Goal: Task Accomplishment & Management: Manage account settings

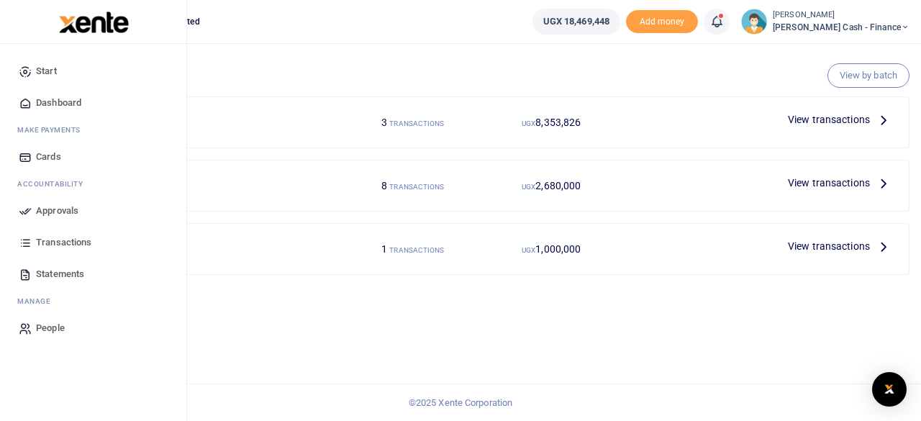
click at [53, 215] on span "Approvals" at bounding box center [57, 211] width 42 height 14
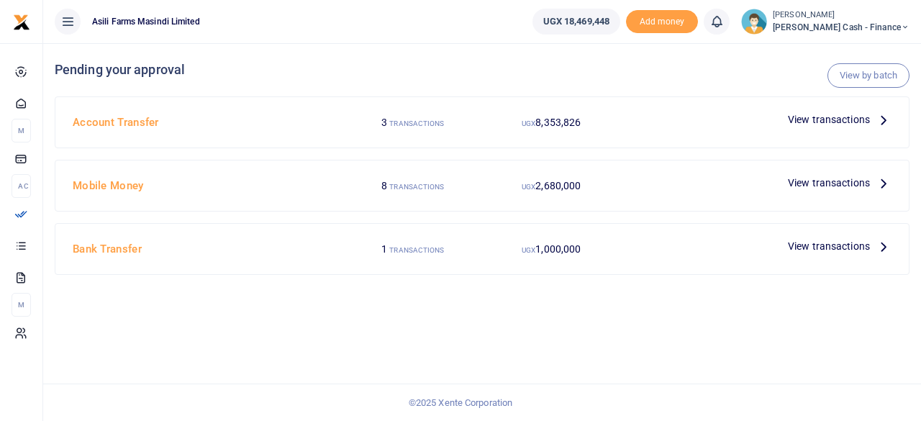
click at [871, 119] on p "View transactions" at bounding box center [840, 120] width 104 height 16
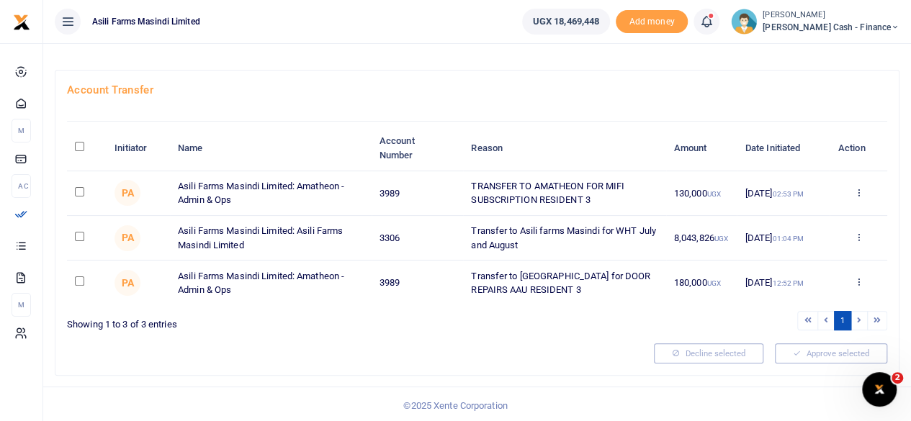
click at [78, 188] on input "checkbox" at bounding box center [79, 191] width 9 height 9
checkbox input "true"
click at [82, 283] on input "checkbox" at bounding box center [79, 280] width 9 height 9
checkbox input "true"
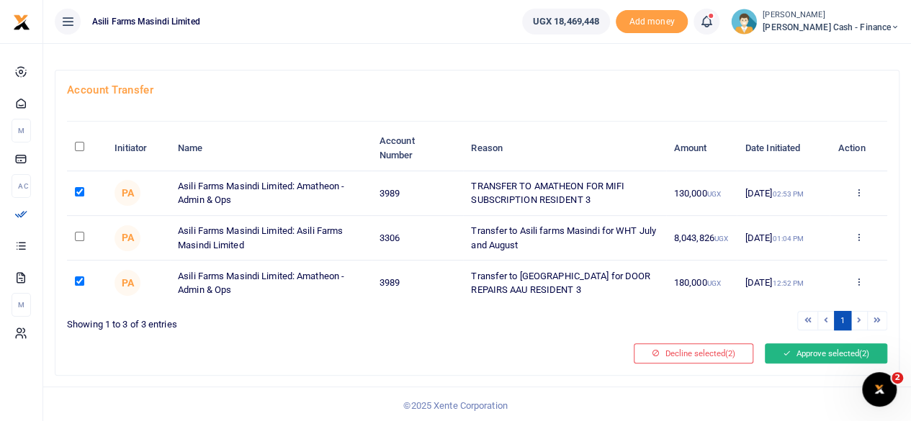
click at [834, 353] on button "Approve selected (2)" at bounding box center [825, 353] width 122 height 20
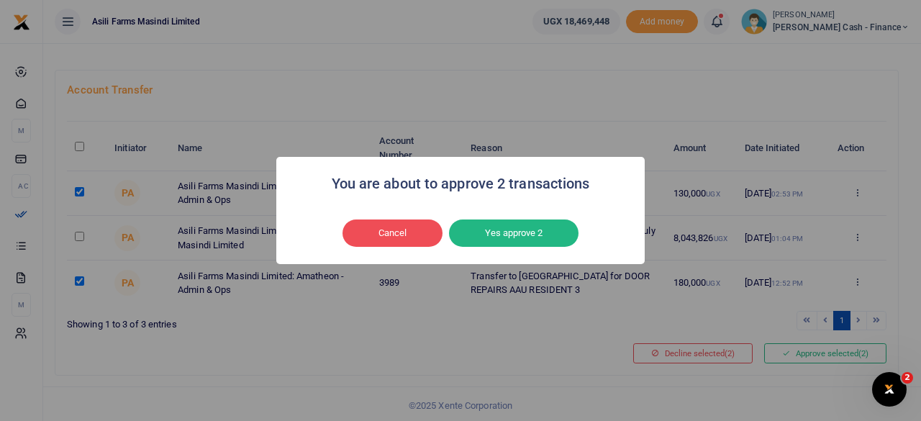
click at [515, 231] on button "Yes approve 2" at bounding box center [514, 233] width 130 height 27
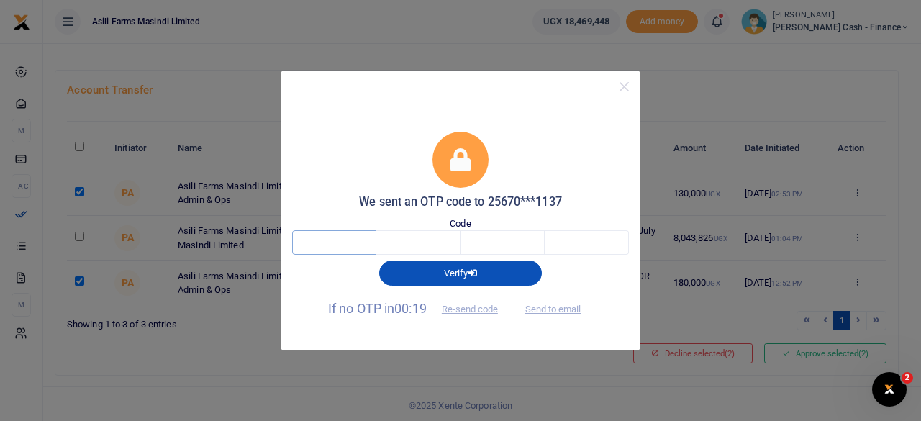
click at [359, 238] on input "text" at bounding box center [334, 242] width 84 height 24
type input "4"
type input "1"
type input "2"
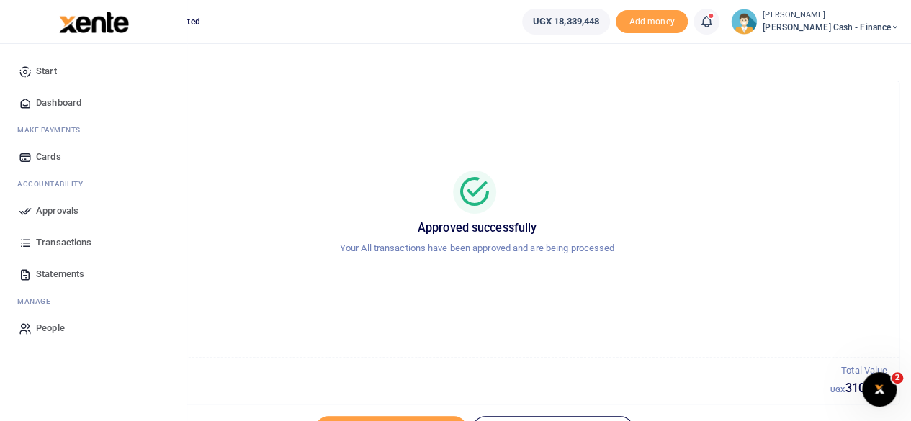
click at [68, 212] on span "Approvals" at bounding box center [57, 211] width 42 height 14
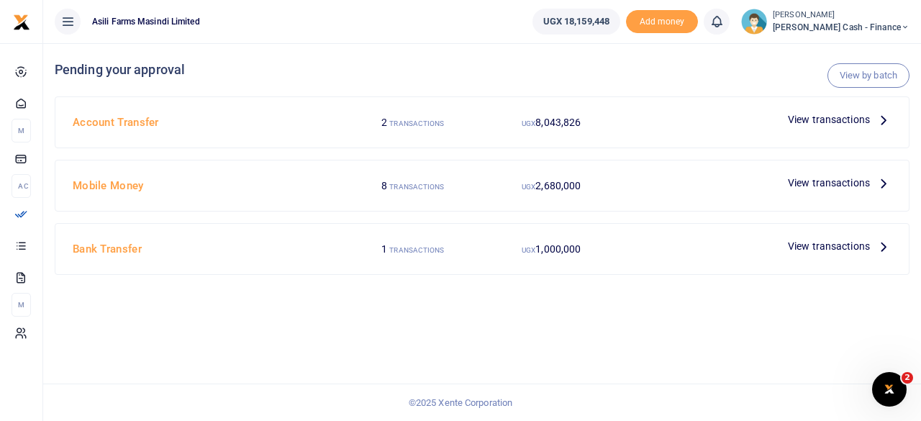
click at [881, 117] on icon at bounding box center [884, 120] width 16 height 16
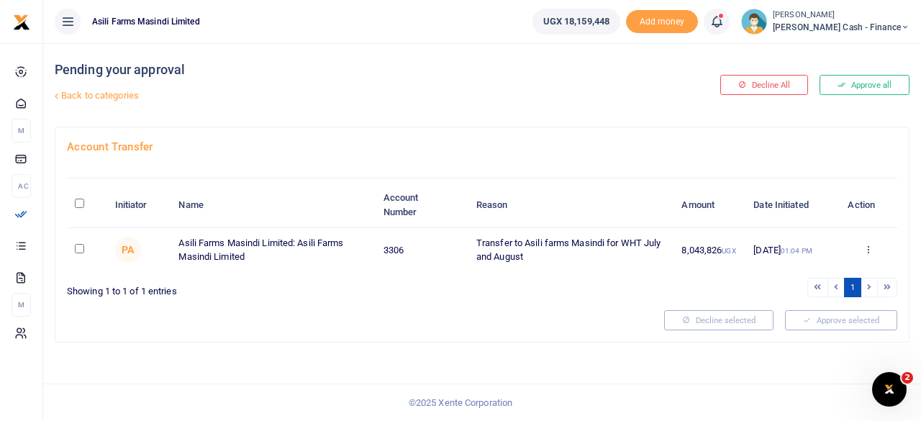
click at [76, 202] on input "\a \a : activate to sort column descending" at bounding box center [79, 203] width 9 height 9
checkbox input "true"
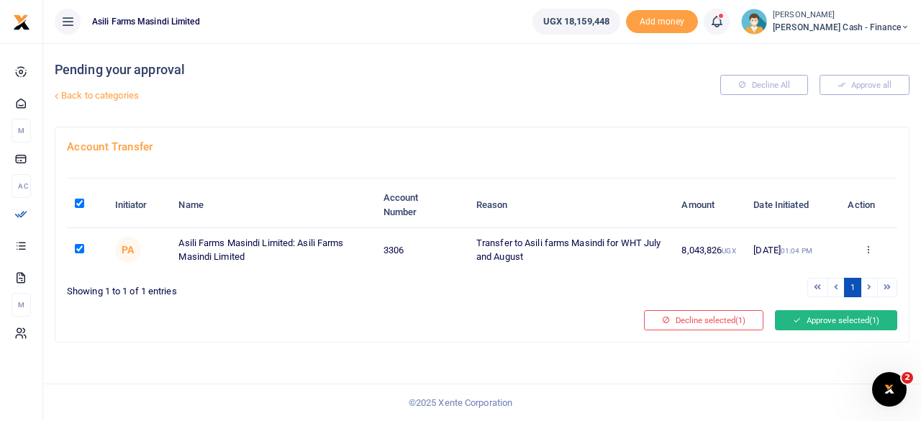
click at [834, 316] on button "Approve selected (1)" at bounding box center [836, 320] width 122 height 20
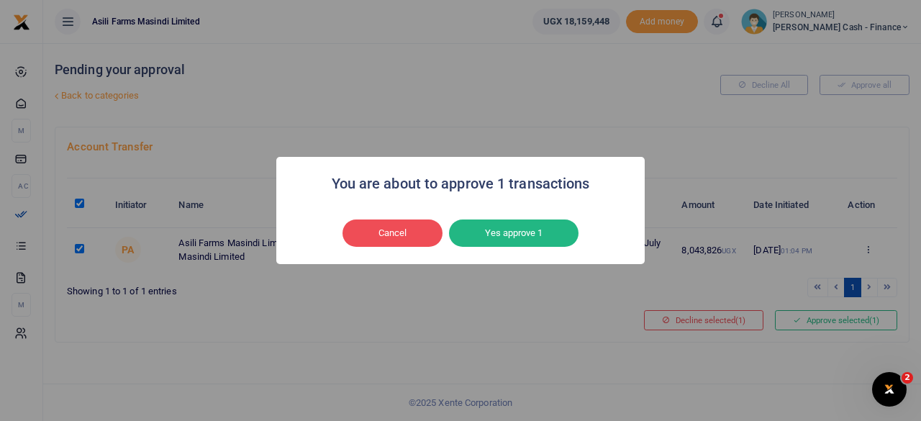
click at [559, 233] on button "Yes approve 1" at bounding box center [514, 233] width 130 height 27
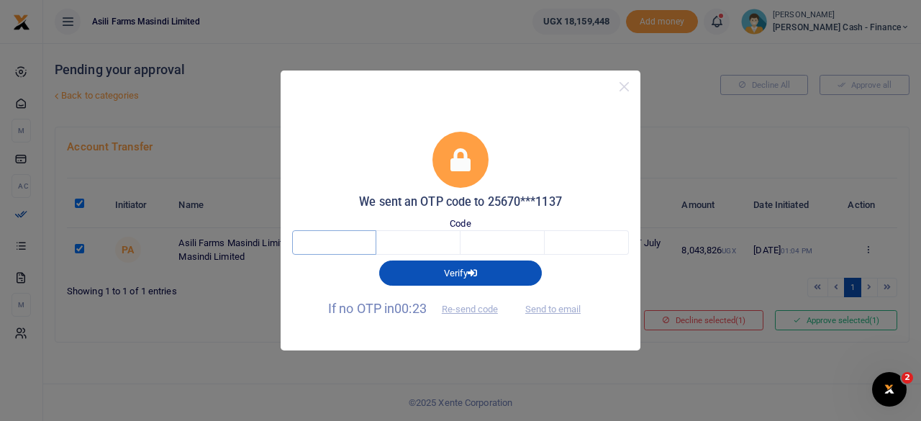
click at [324, 253] on input "text" at bounding box center [334, 242] width 84 height 24
type input "1"
type input "8"
type input "0"
type input "7"
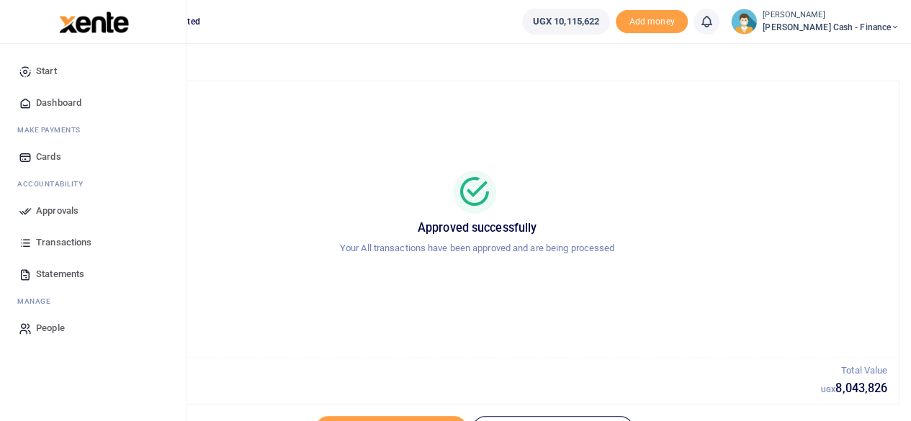
click at [53, 217] on span "Approvals" at bounding box center [57, 211] width 42 height 14
click at [55, 212] on span "Approvals" at bounding box center [57, 211] width 42 height 14
click at [53, 208] on span "Approvals" at bounding box center [57, 211] width 42 height 14
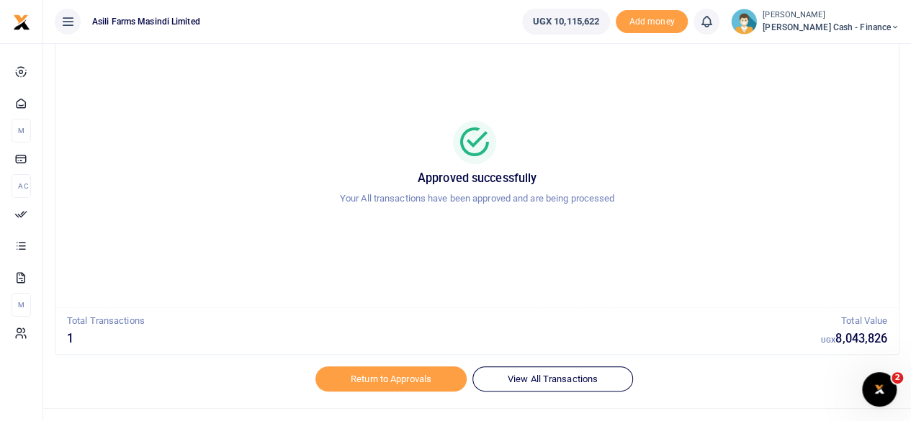
scroll to position [73, 0]
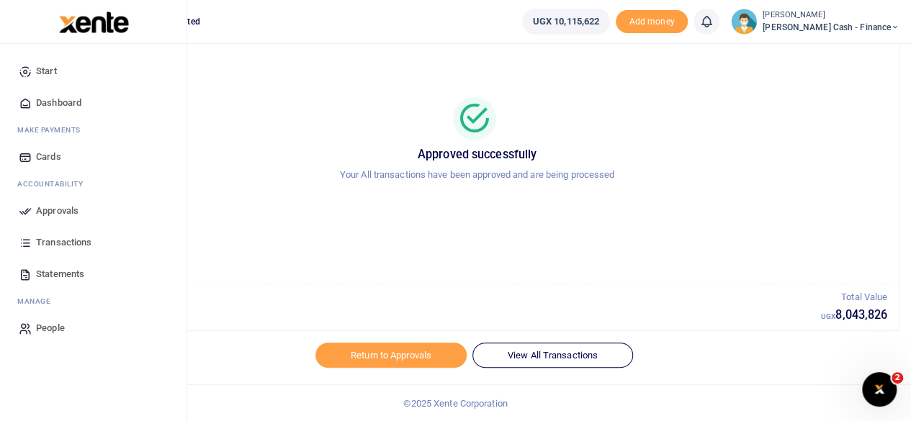
click at [58, 208] on span "Approvals" at bounding box center [57, 211] width 42 height 14
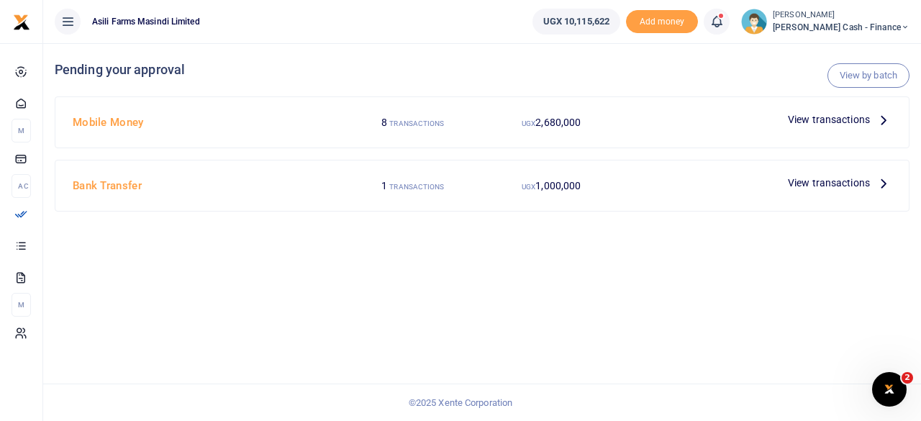
click at [884, 118] on icon at bounding box center [884, 120] width 16 height 16
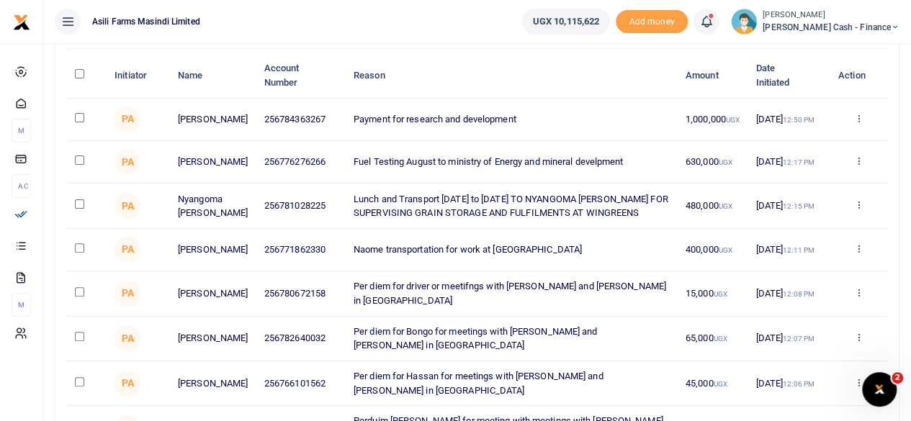
scroll to position [144, 0]
